Goal: Task Accomplishment & Management: Manage account settings

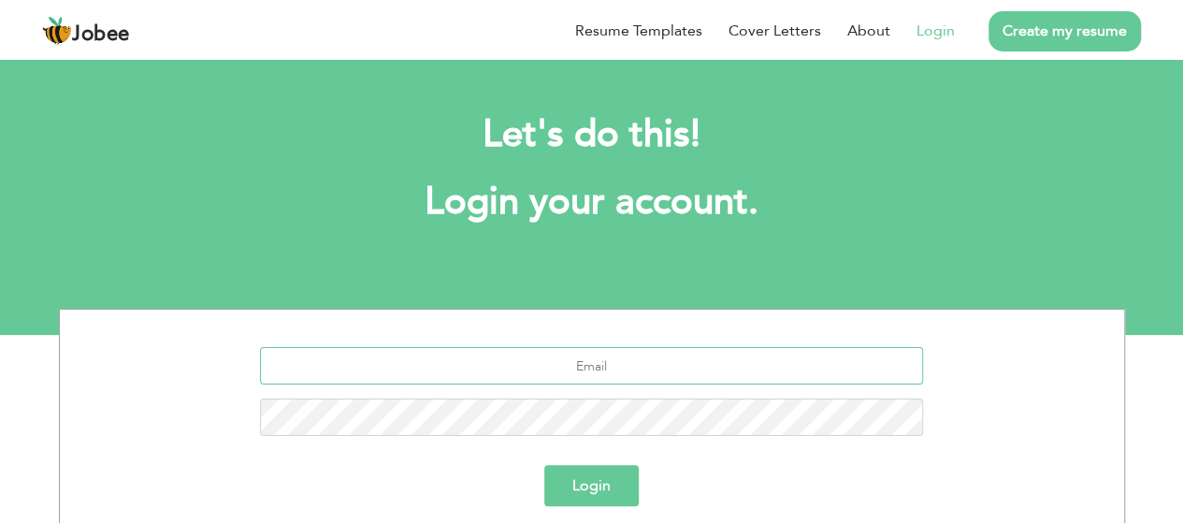
click at [552, 375] on input "text" at bounding box center [591, 365] width 663 height 37
type input "[EMAIL_ADDRESS][PERSON_NAME][DOMAIN_NAME]"
click at [592, 492] on button "Login" at bounding box center [591, 485] width 94 height 41
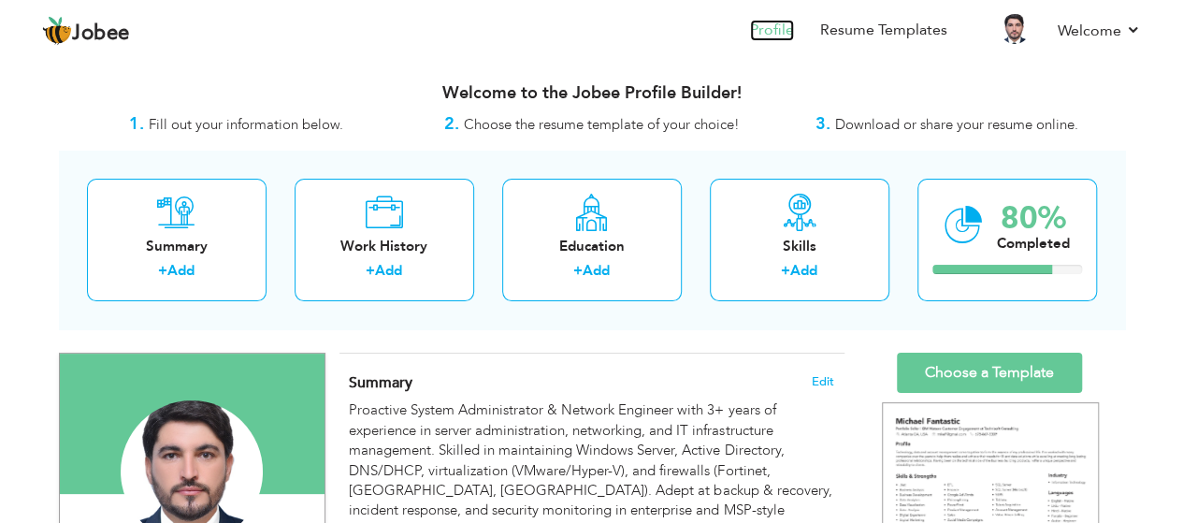
click at [775, 29] on link "Profile" at bounding box center [772, 31] width 44 height 22
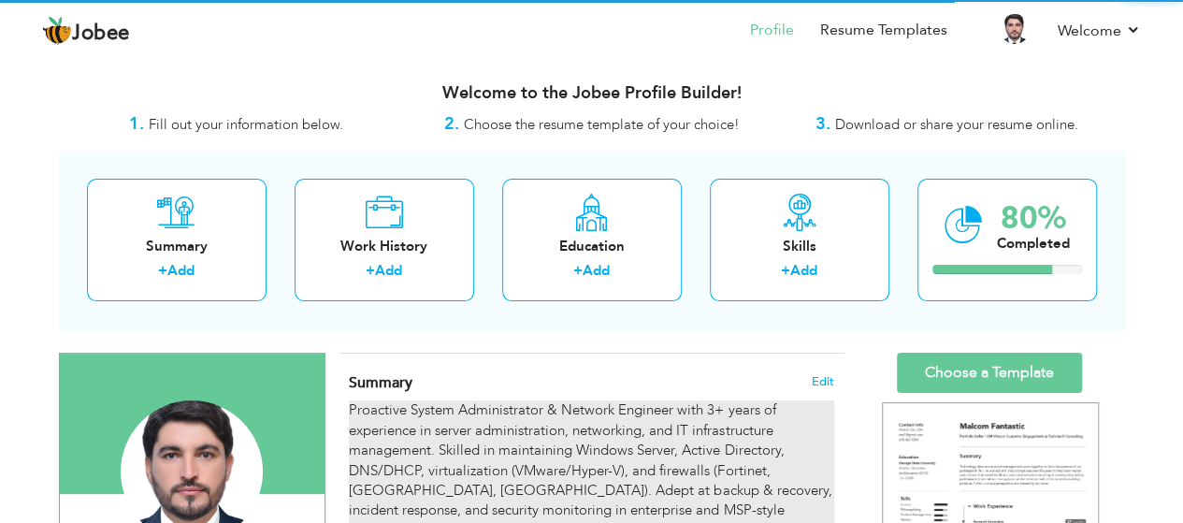
click at [489, 476] on div "Proactive System Administrator & Network Engineer with 3+ years of experience i…" at bounding box center [591, 490] width 484 height 180
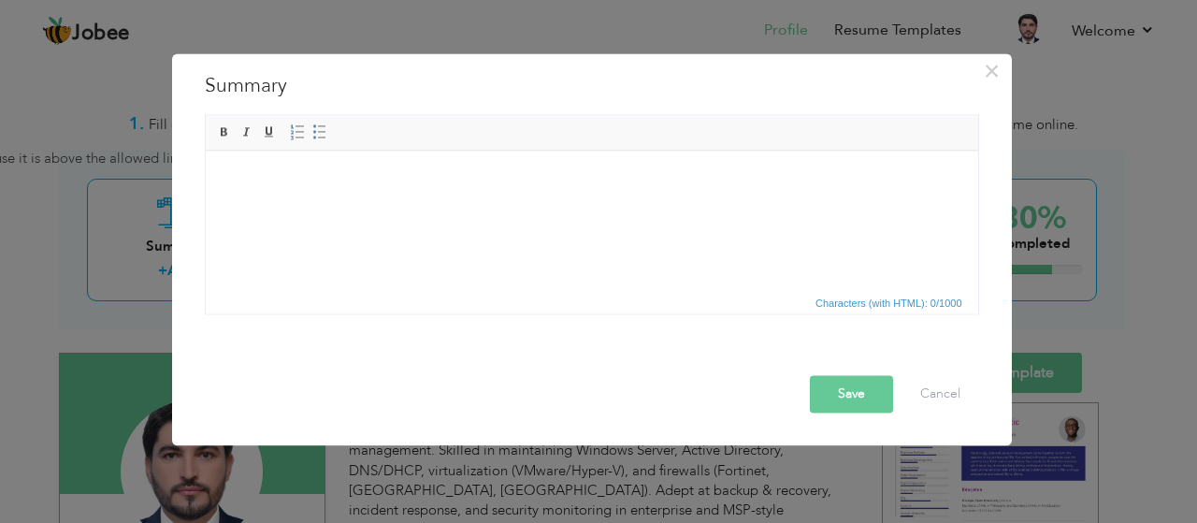
click at [358, 207] on html at bounding box center [591, 178] width 772 height 57
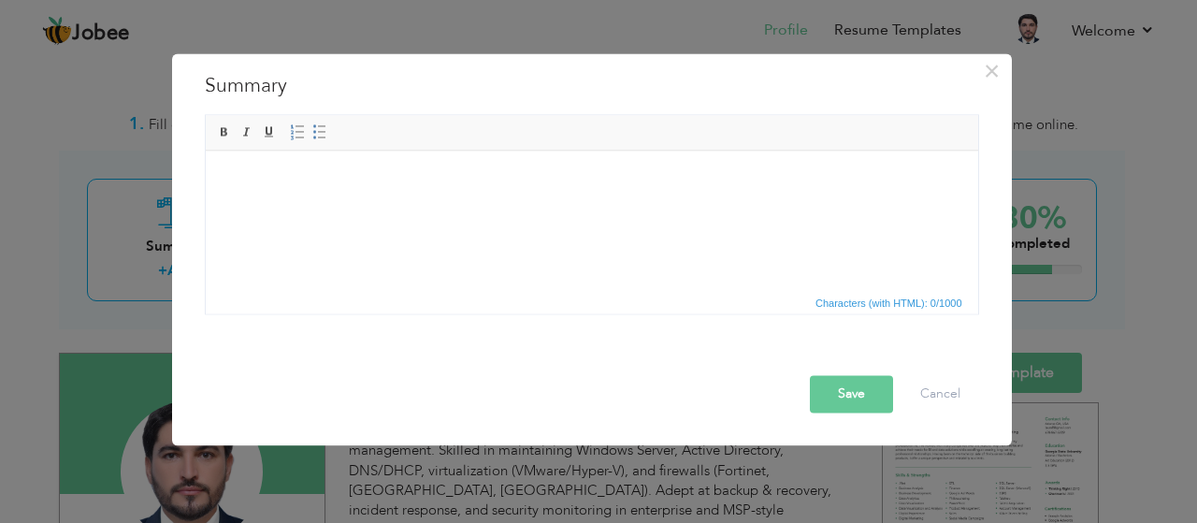
drag, startPoint x: 358, startPoint y: 242, endPoint x: 266, endPoint y: 177, distance: 113.4
click at [266, 177] on body at bounding box center [591, 178] width 735 height 20
click at [426, 207] on html at bounding box center [591, 178] width 772 height 57
drag, startPoint x: 426, startPoint y: 216, endPoint x: 318, endPoint y: 224, distance: 108.8
click at [318, 207] on html at bounding box center [591, 178] width 772 height 57
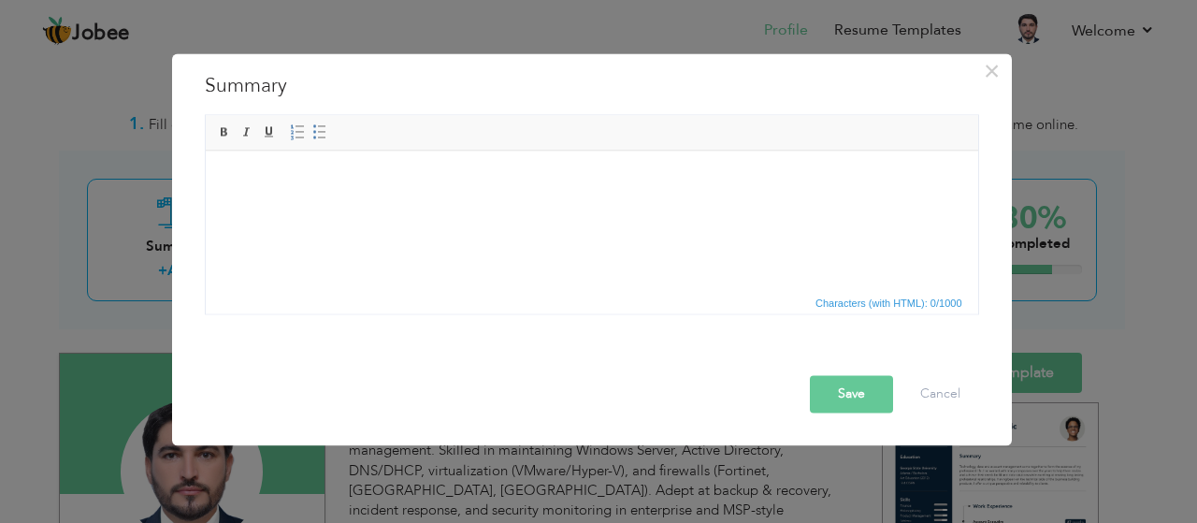
click at [454, 175] on body at bounding box center [591, 178] width 735 height 20
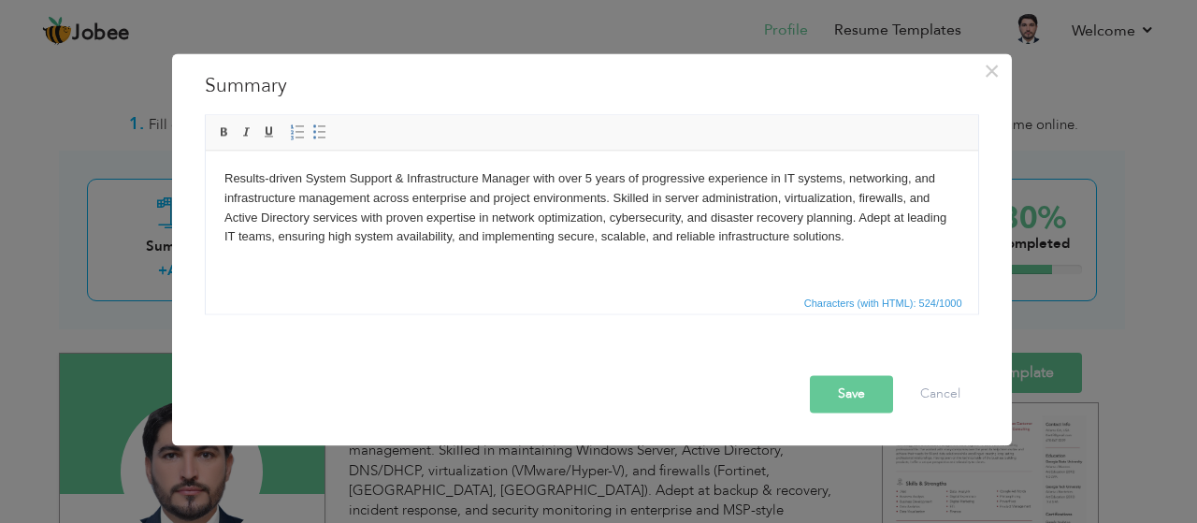
click at [855, 381] on button "Save" at bounding box center [851, 393] width 83 height 37
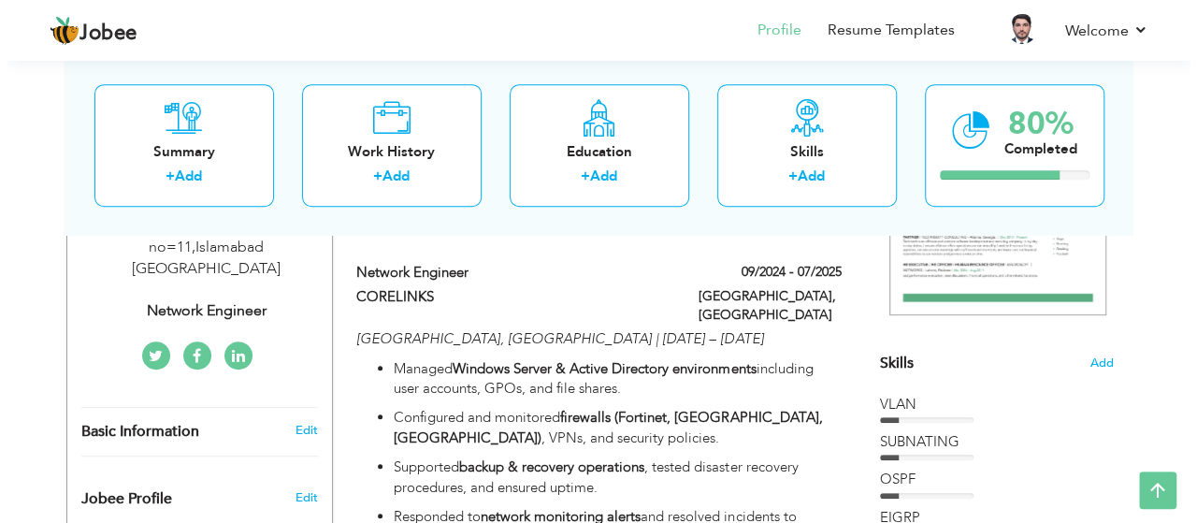
scroll to position [375, 0]
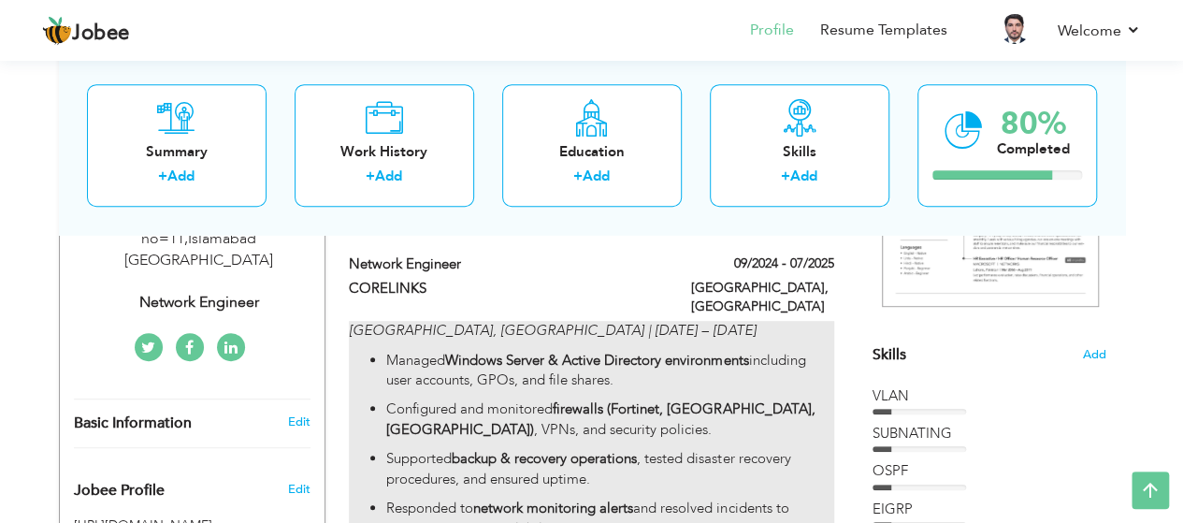
click at [460, 368] on p "Managed Windows Server & Active Directory environments including user accounts,…" at bounding box center [609, 371] width 447 height 40
type input "Network Engineer"
type input "CORELINKS"
type input "09/2024"
type input "07/2025"
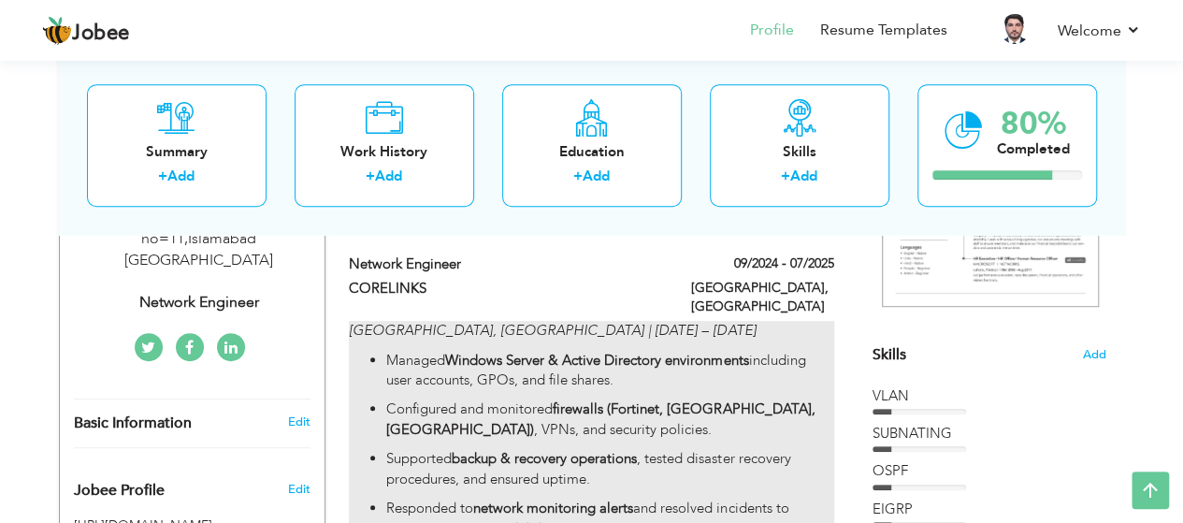
type input "PAKISTAN"
type input "PESHAWAR"
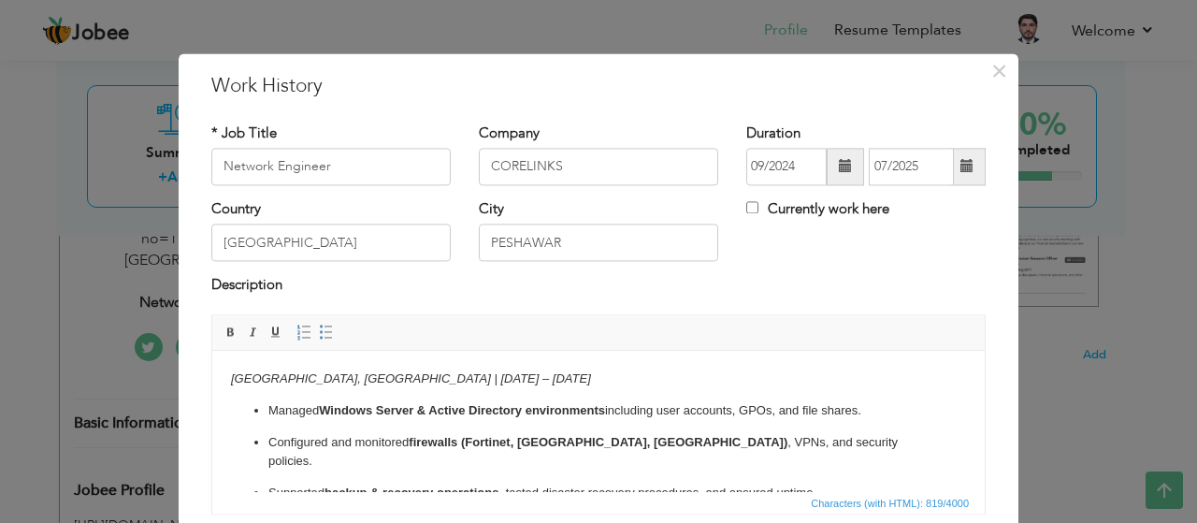
click at [388, 425] on ul "Managed Windows Server & Active Directory environments including user accounts,…" at bounding box center [598, 499] width 735 height 197
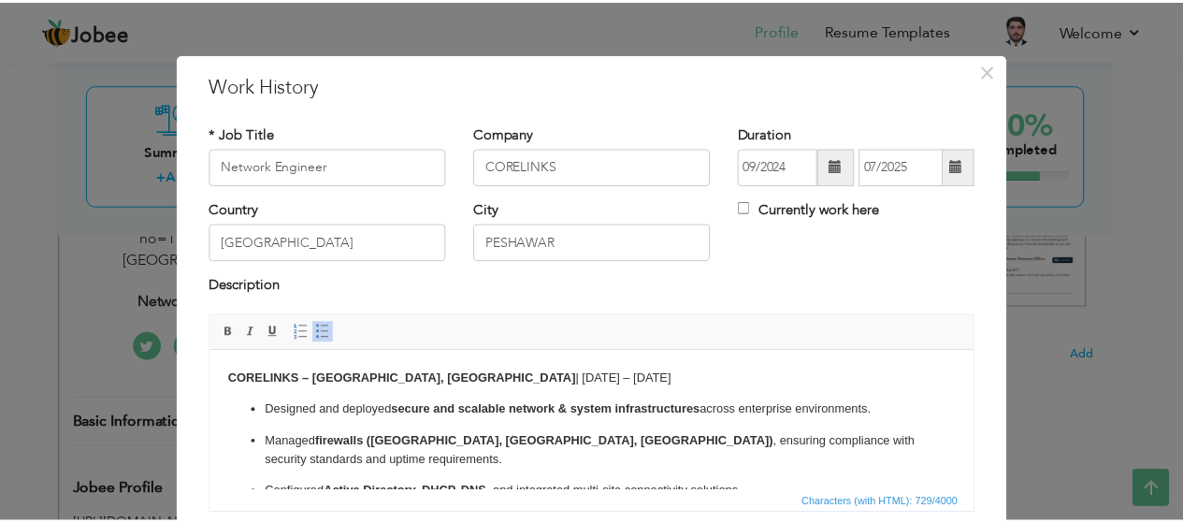
scroll to position [141, 0]
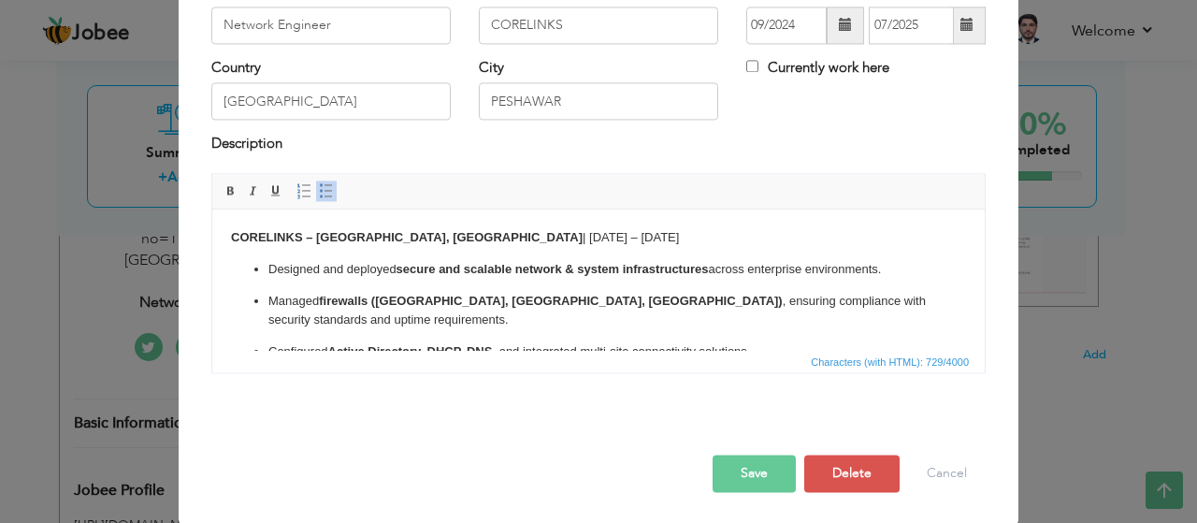
click at [744, 455] on button "Save" at bounding box center [754, 472] width 83 height 37
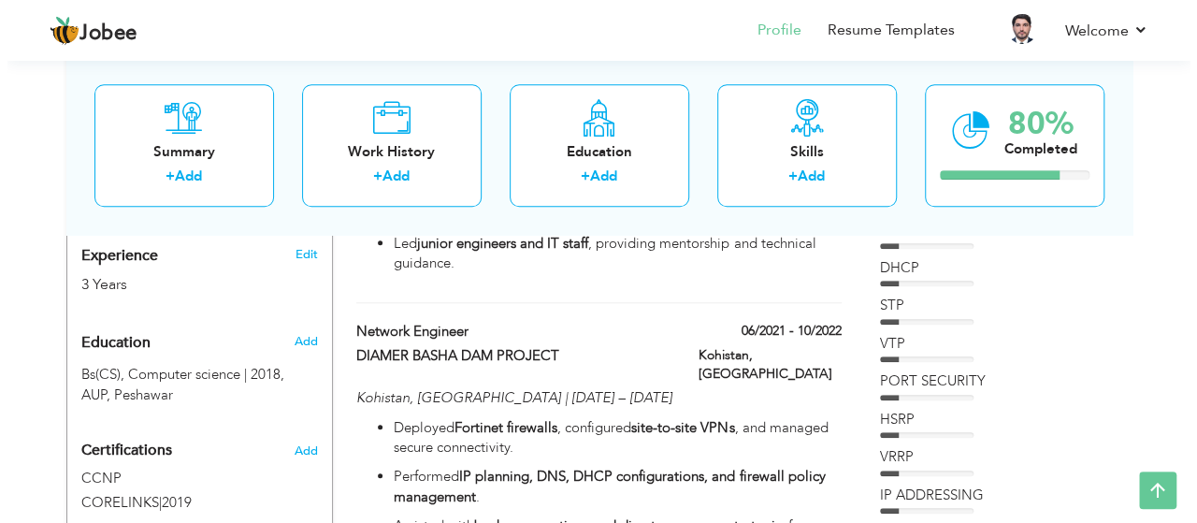
scroll to position [733, 0]
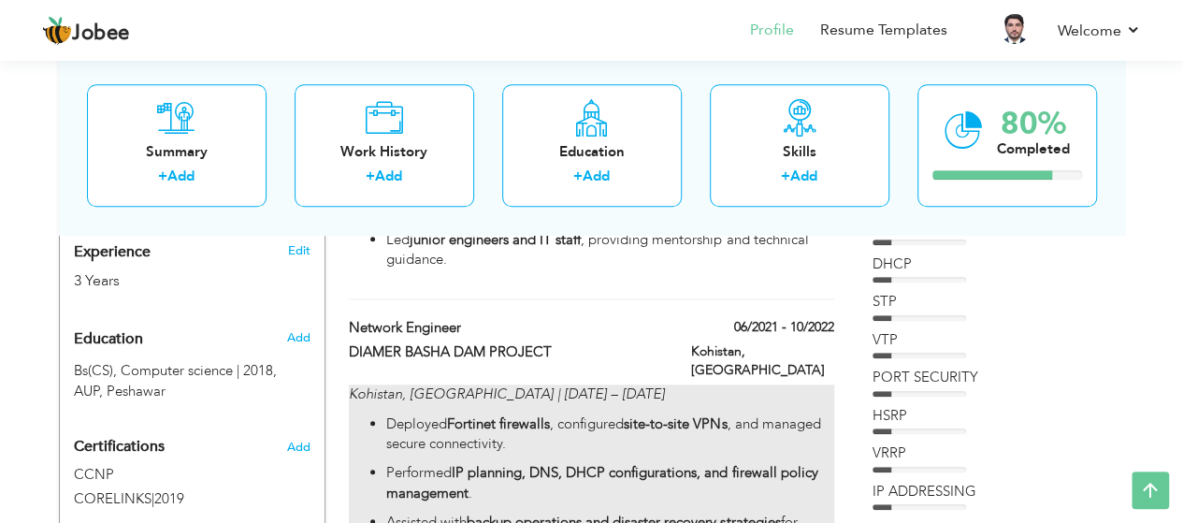
click at [425, 414] on p "Deployed Fortinet firewalls , configured site-to-site VPNs , and managed secure…" at bounding box center [609, 434] width 447 height 40
type input "DIAMER BASHA DAM PROJECT"
type input "06/2021"
type input "10/2022"
type input "[GEOGRAPHIC_DATA]"
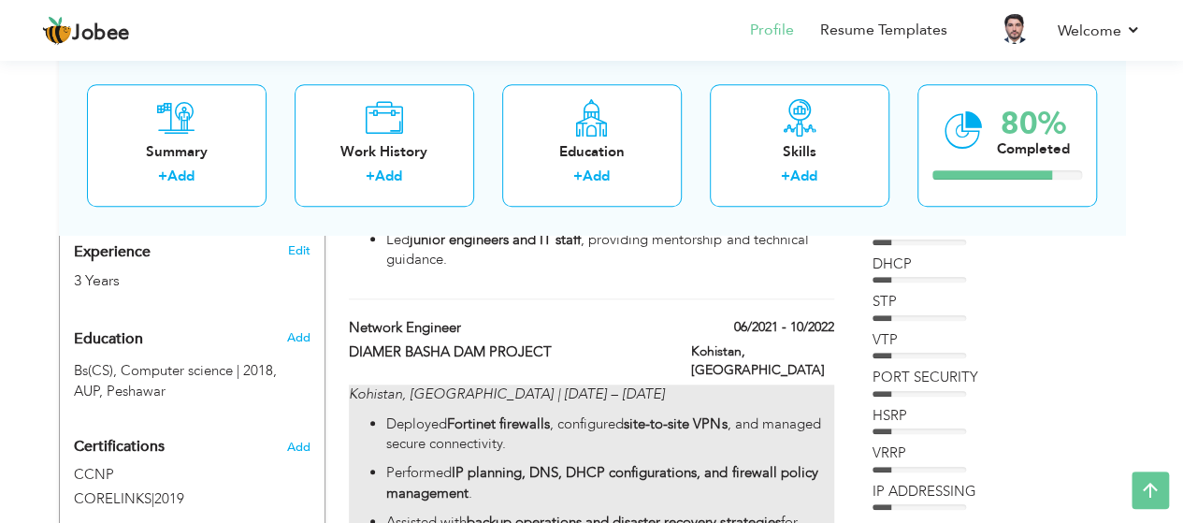
type input "Kohistan"
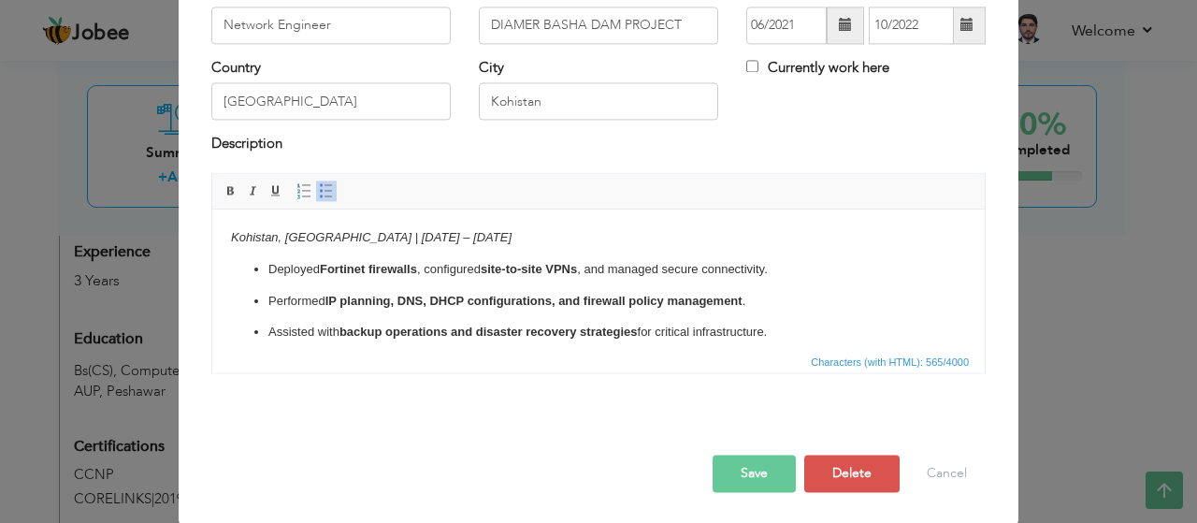
scroll to position [0, 0]
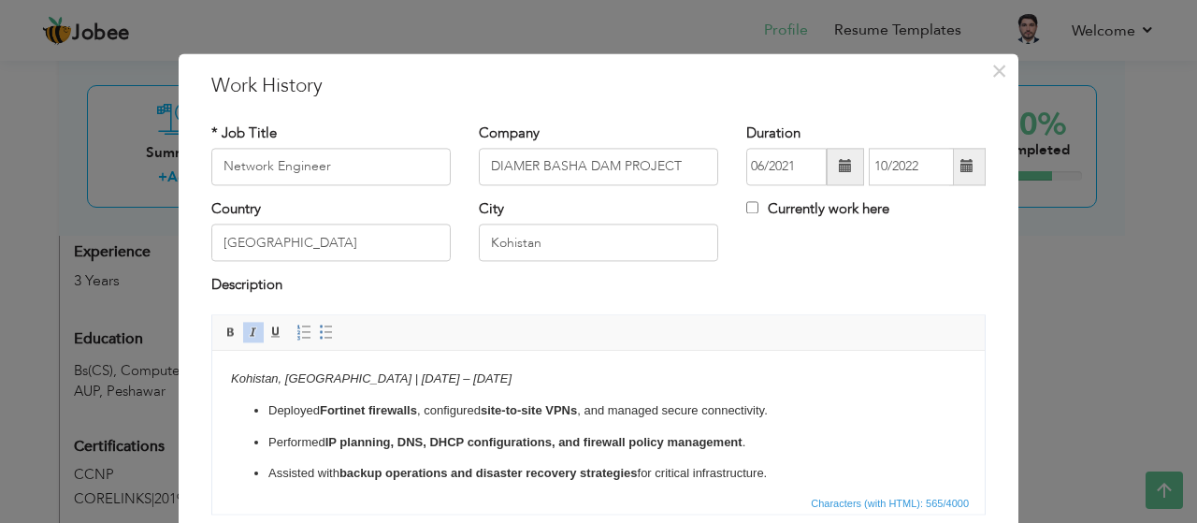
click at [384, 410] on strong "Fortinet firewalls" at bounding box center [368, 410] width 97 height 14
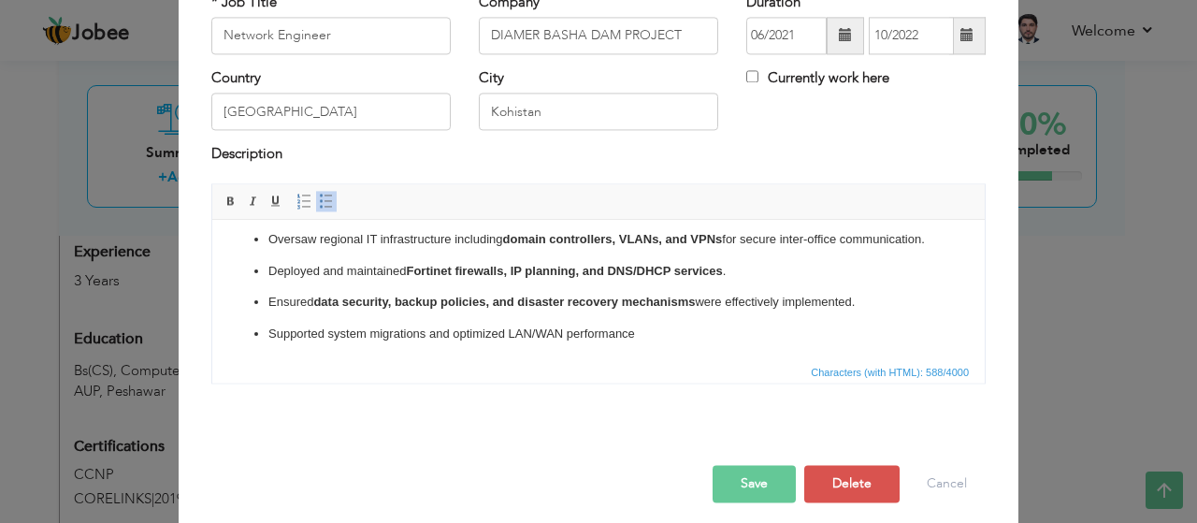
scroll to position [141, 0]
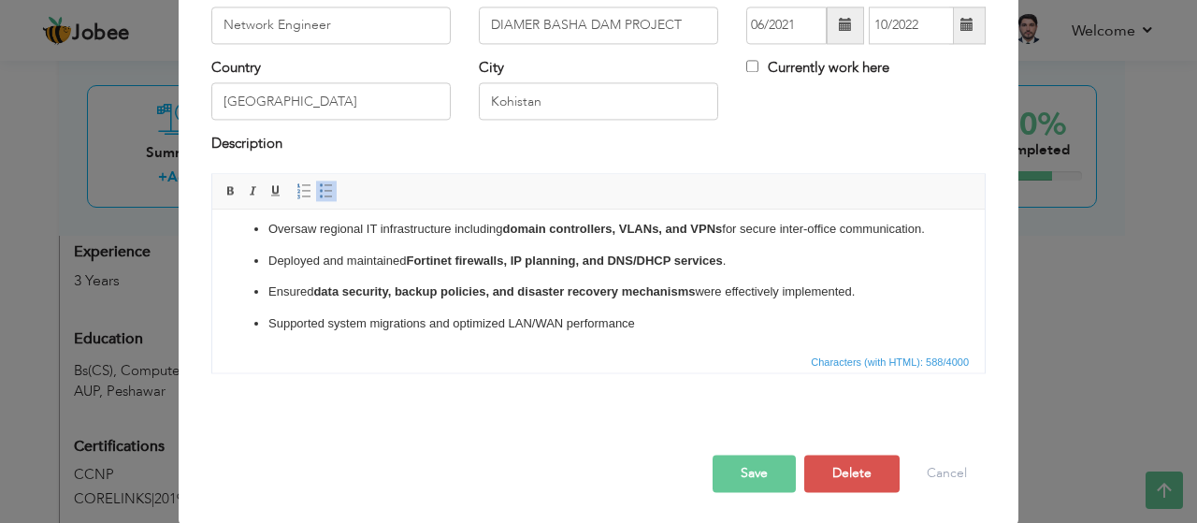
click at [752, 481] on button "Save" at bounding box center [754, 472] width 83 height 37
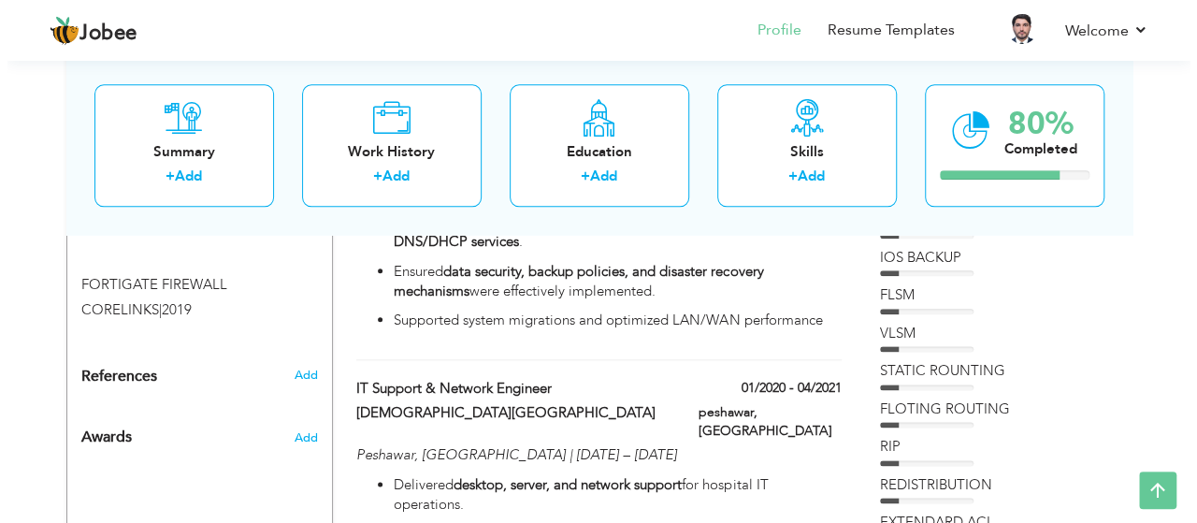
scroll to position [1042, 0]
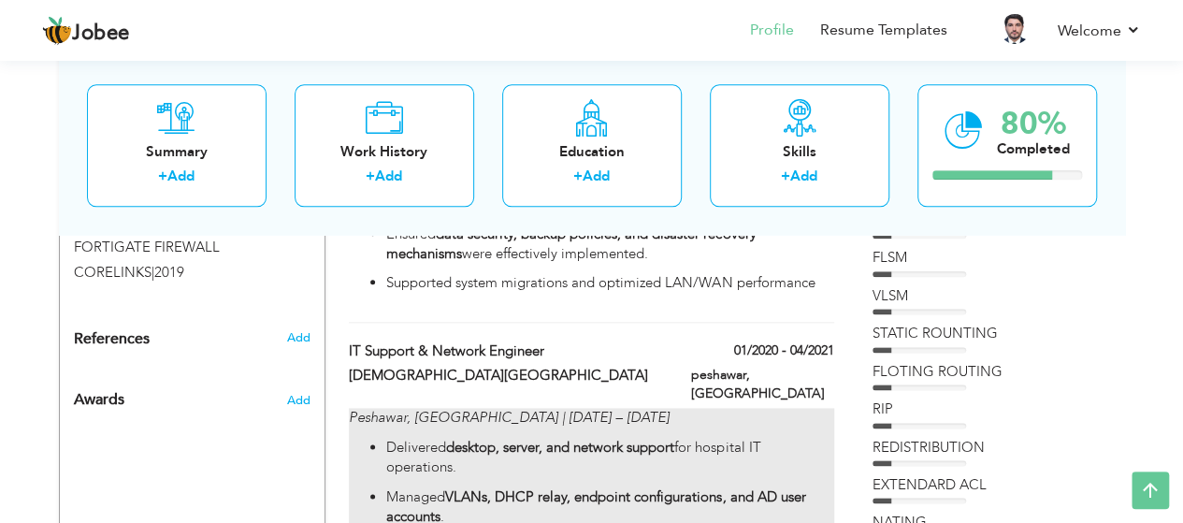
click at [546, 487] on strong "VLANs, DHCP relay, endpoint configurations, and AD user accounts" at bounding box center [595, 506] width 419 height 38
type input "IT Support & Network Engineer"
type input "[DEMOGRAPHIC_DATA][GEOGRAPHIC_DATA]"
type input "01/2020"
type input "04/2021"
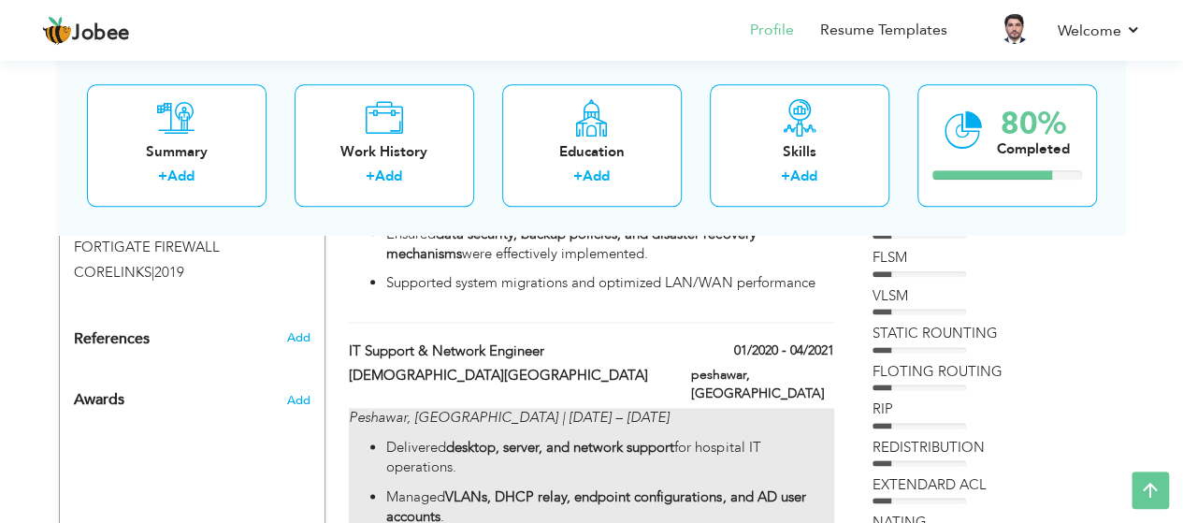
type input "peshawar"
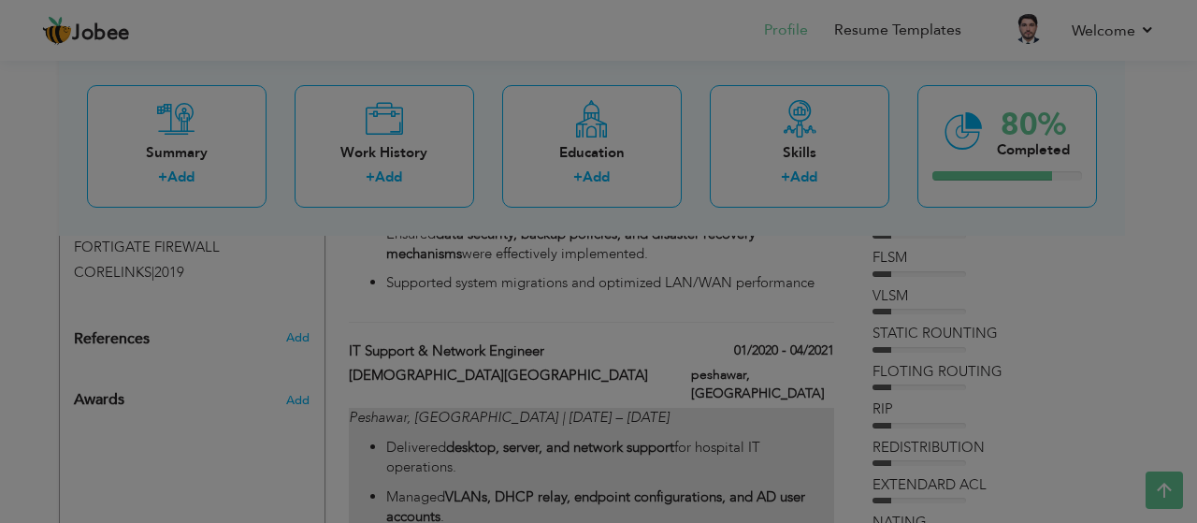
scroll to position [0, 0]
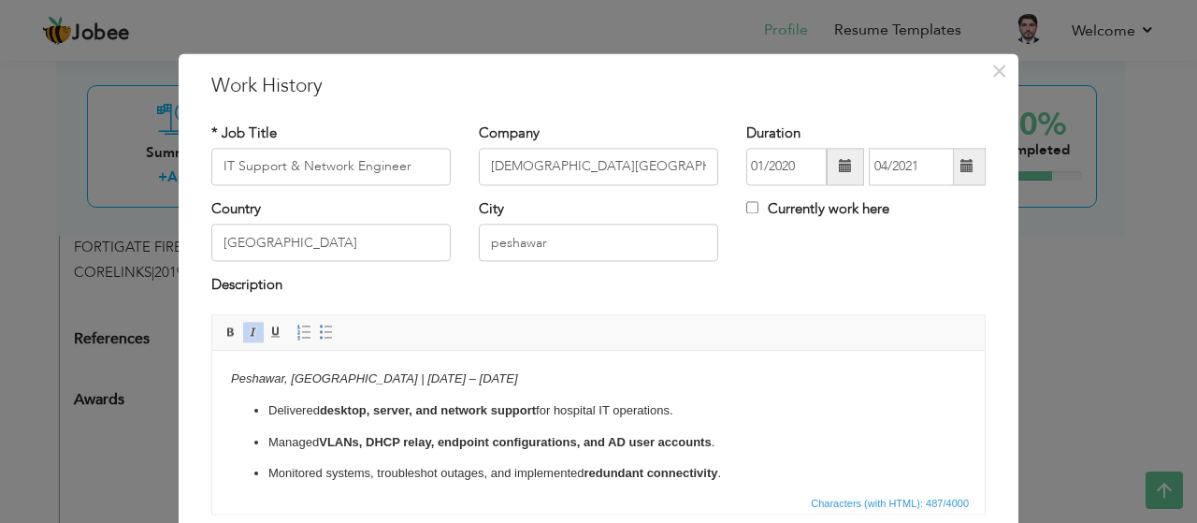
click at [472, 464] on p "Monitored systems, troubleshot outages, and implemented redundant connectivity ." at bounding box center [598, 474] width 660 height 20
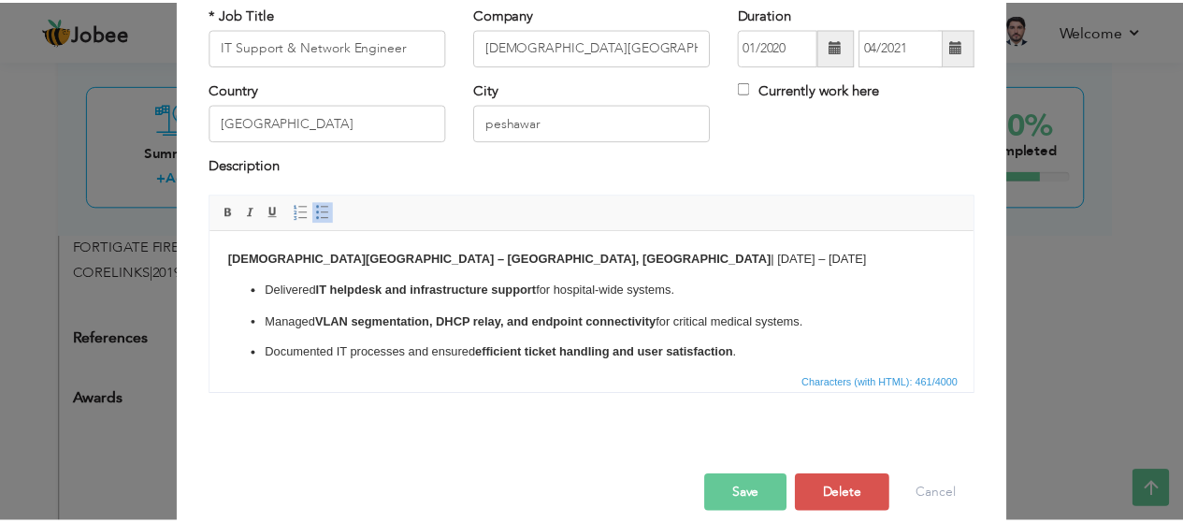
scroll to position [141, 0]
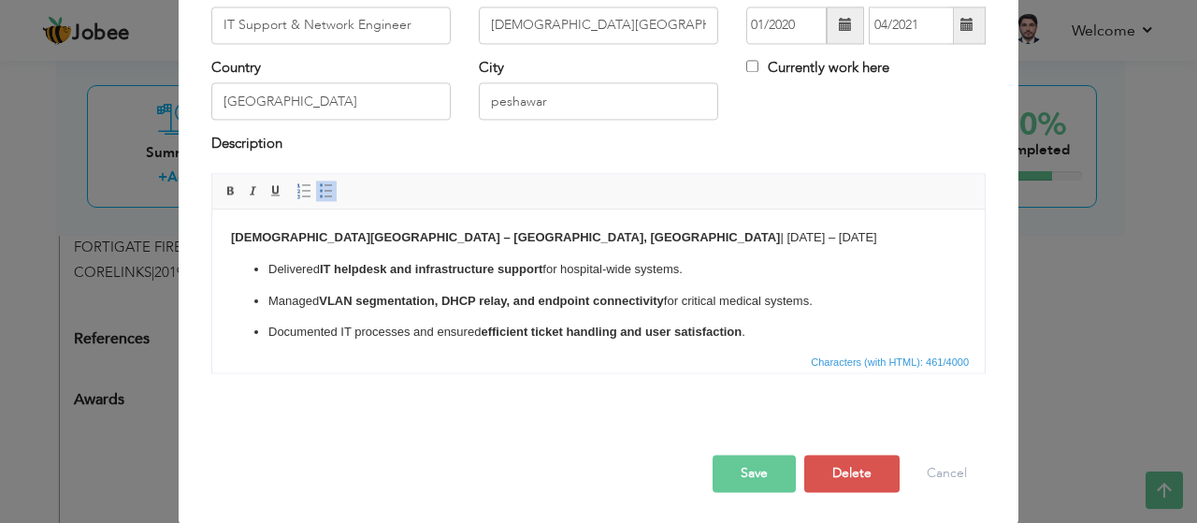
click at [757, 482] on button "Save" at bounding box center [754, 472] width 83 height 37
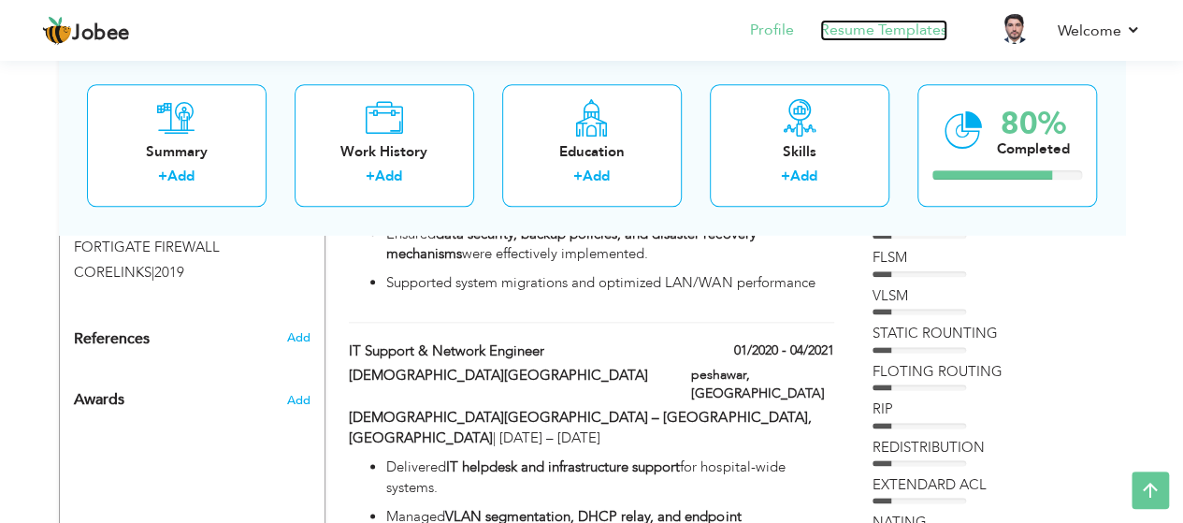
click at [858, 31] on link "Resume Templates" at bounding box center [883, 31] width 127 height 22
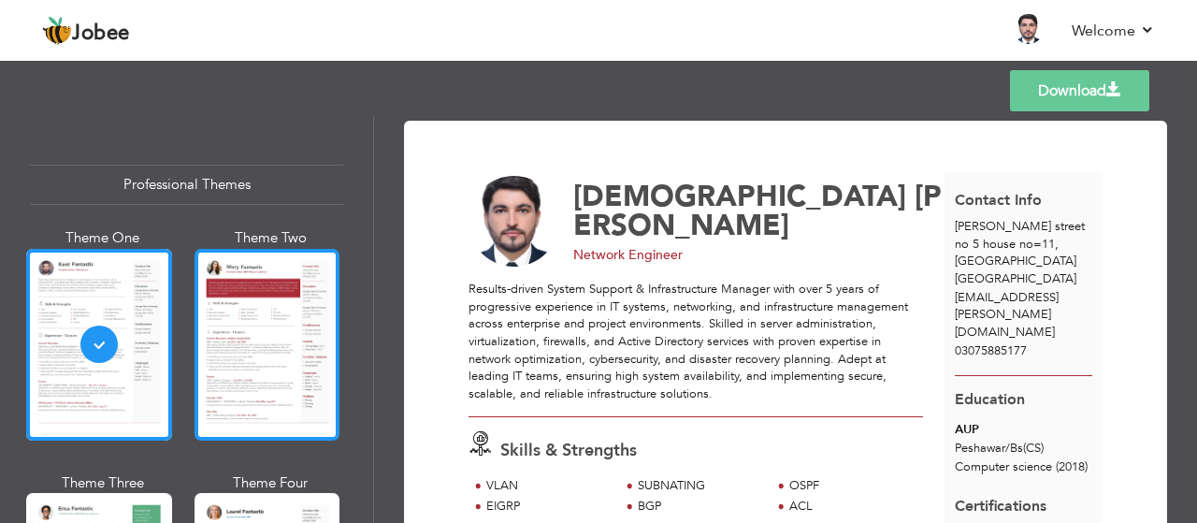
click at [267, 328] on div at bounding box center [268, 345] width 146 height 192
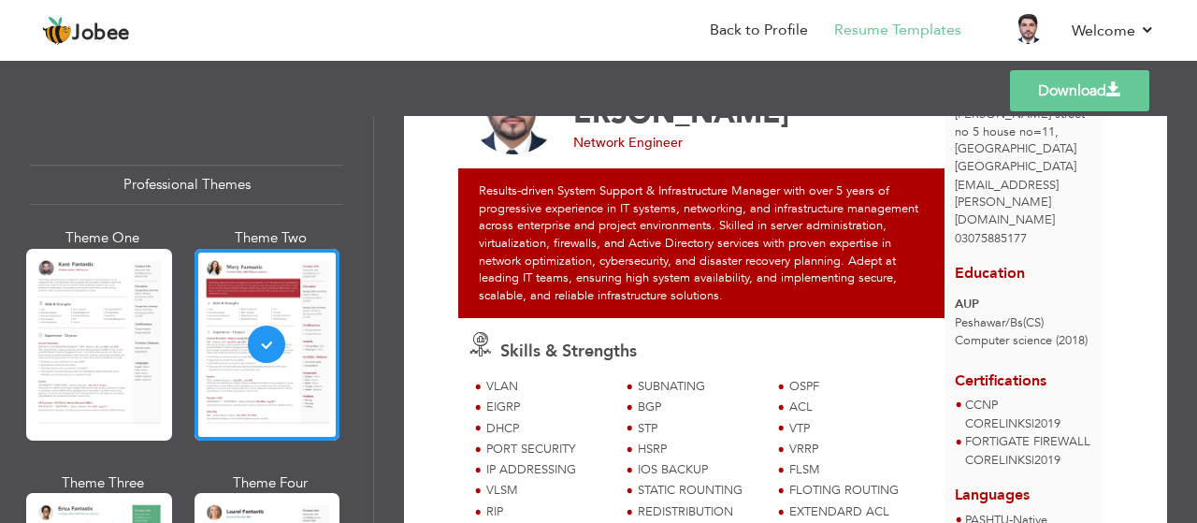
scroll to position [115, 0]
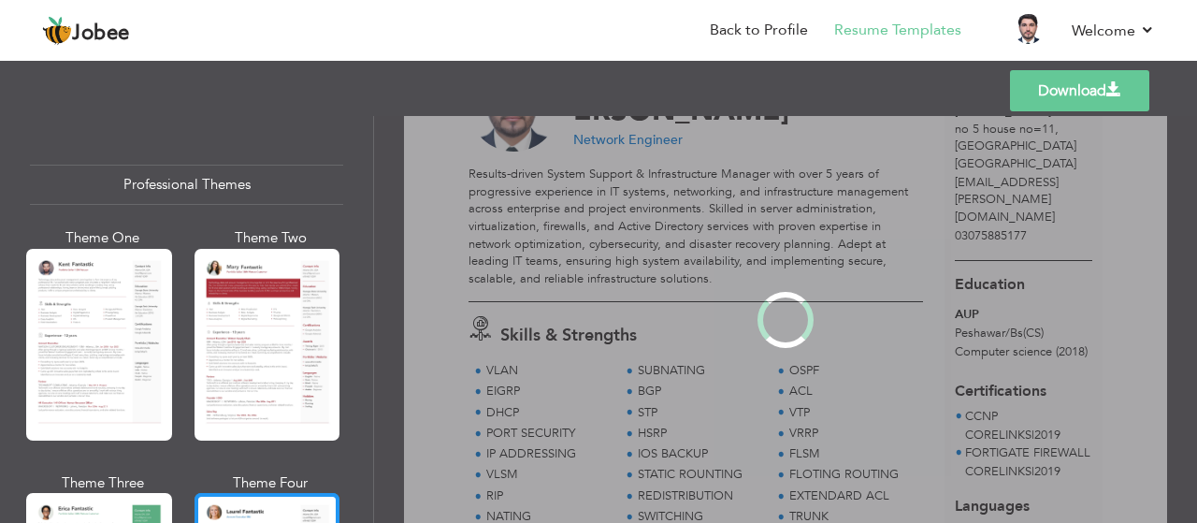
scroll to position [0, 0]
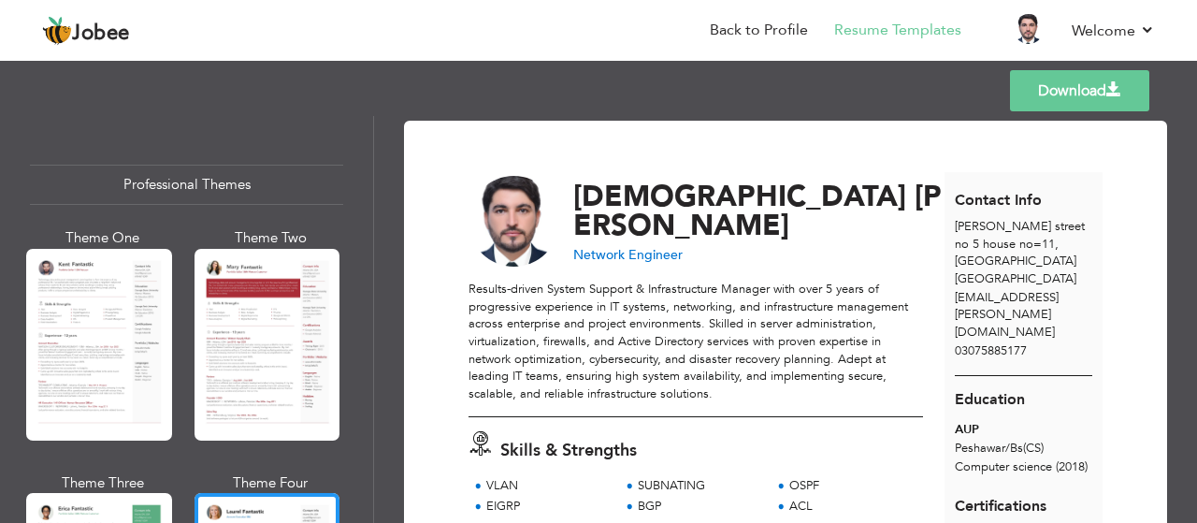
click at [1069, 94] on link "Download" at bounding box center [1079, 90] width 139 height 41
